Goal: Information Seeking & Learning: Learn about a topic

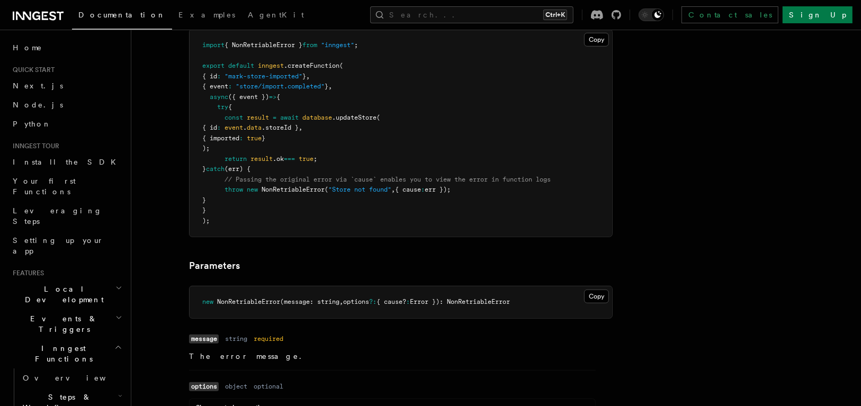
scroll to position [466, 0]
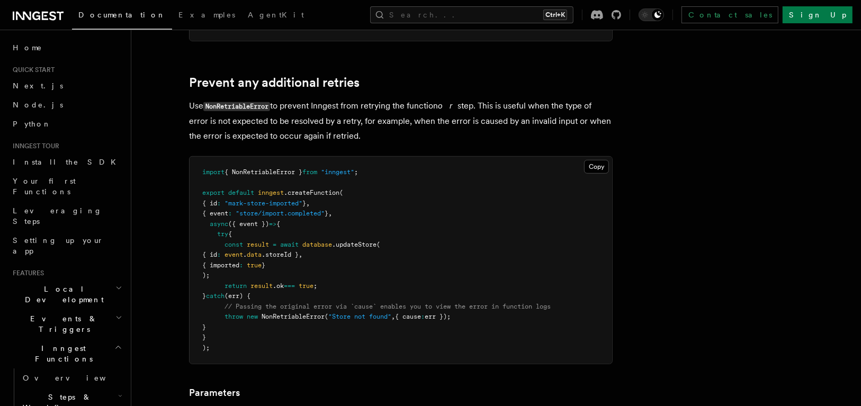
click at [260, 171] on span "{ NonRetriableError }" at bounding box center [263, 171] width 78 height 7
click at [291, 165] on pre "import { NonRetriableError } from "inngest" ; export default inngest .createFun…" at bounding box center [400, 260] width 422 height 207
click at [289, 165] on pre "import { NonRetriableError } from "inngest" ; export default inngest .createFun…" at bounding box center [400, 260] width 422 height 207
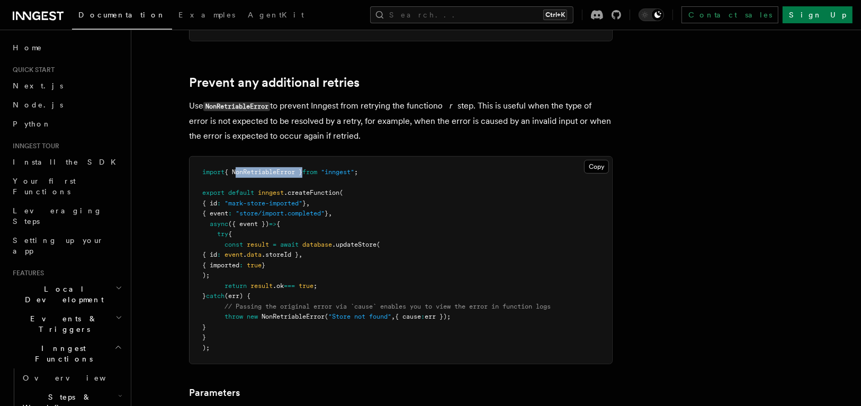
click at [288, 165] on pre "import { NonRetriableError } from "inngest" ; export default inngest .createFun…" at bounding box center [400, 260] width 422 height 207
click at [287, 168] on span "{ NonRetriableError }" at bounding box center [263, 171] width 78 height 7
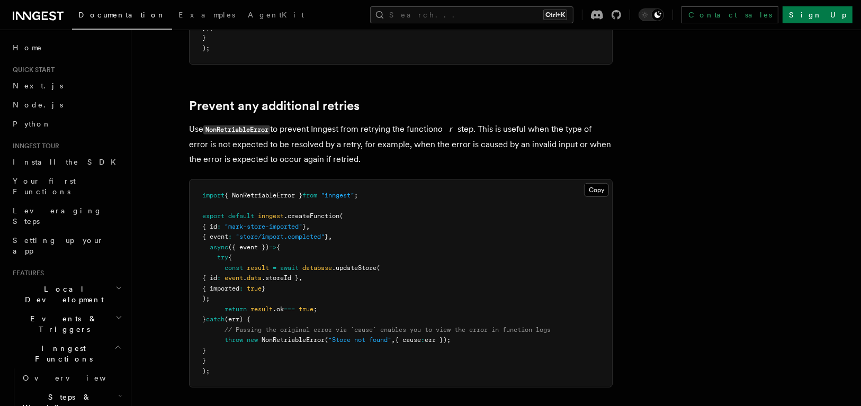
scroll to position [339, 0]
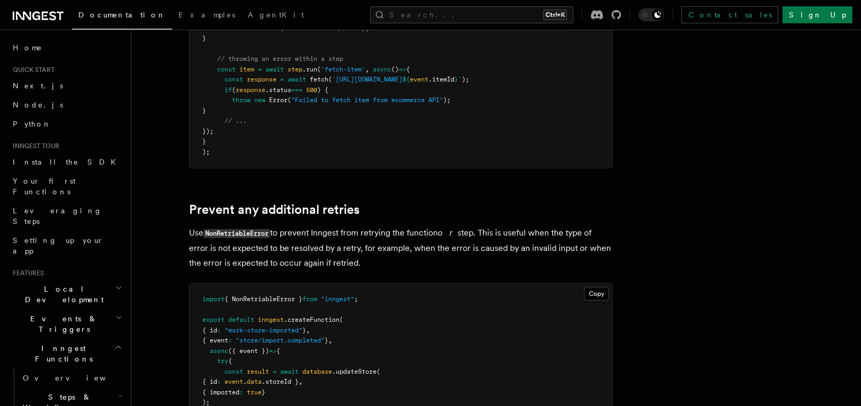
drag, startPoint x: 466, startPoint y: 230, endPoint x: 442, endPoint y: 236, distance: 24.4
click at [442, 236] on p "Use NonRetriableError to prevent Inngest from retrying the function or step. Th…" at bounding box center [400, 247] width 423 height 45
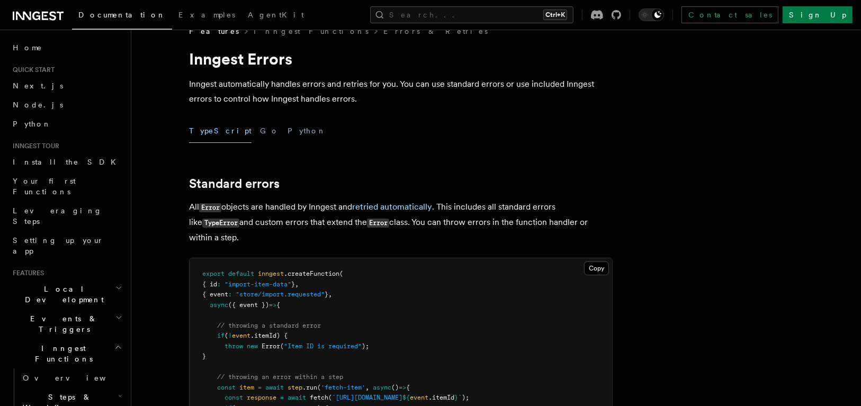
scroll to position [0, 0]
